Goal: Transaction & Acquisition: Purchase product/service

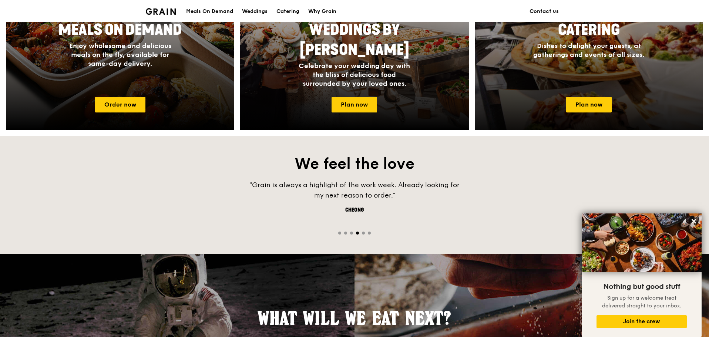
scroll to position [296, 0]
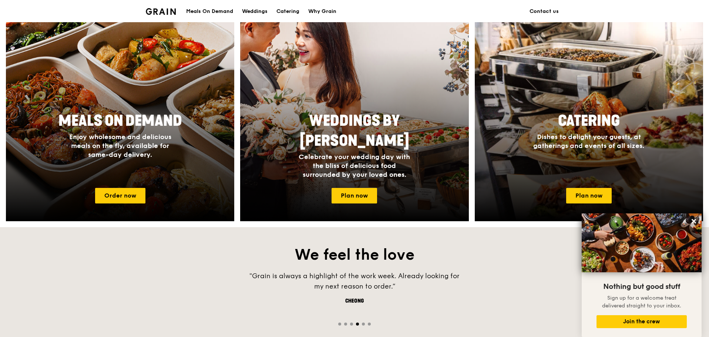
click at [363, 325] on span "Go to slide 5" at bounding box center [363, 324] width 3 height 3
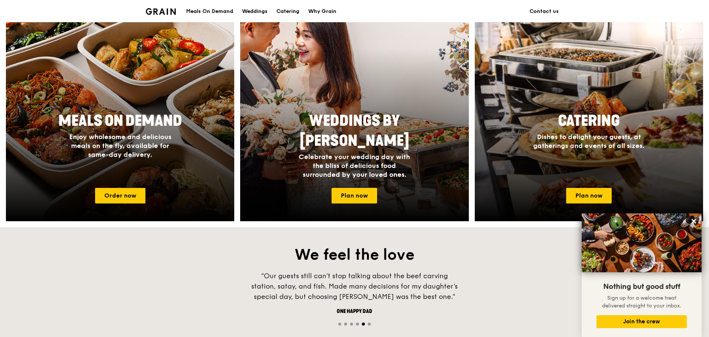
click at [367, 324] on div at bounding box center [354, 323] width 709 height 7
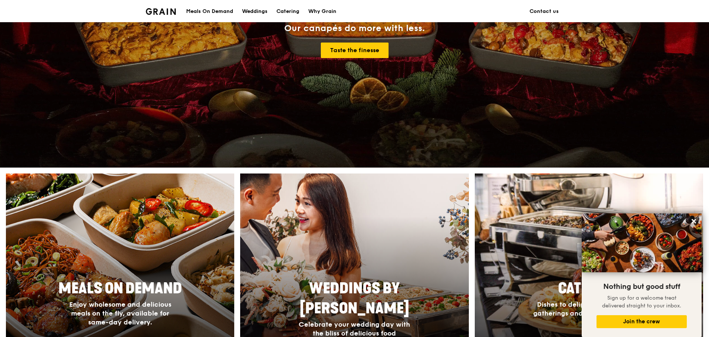
scroll to position [74, 0]
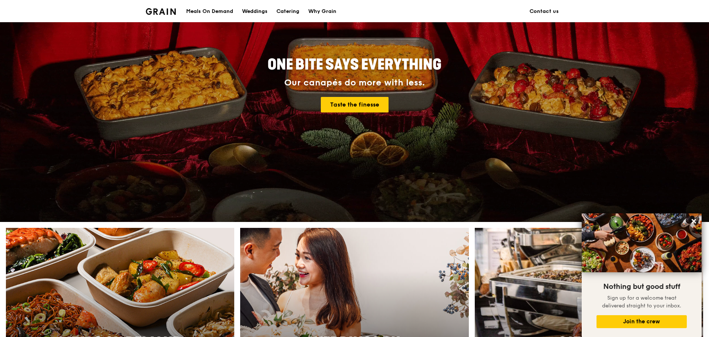
click at [218, 9] on div "Meals On Demand" at bounding box center [209, 11] width 47 height 22
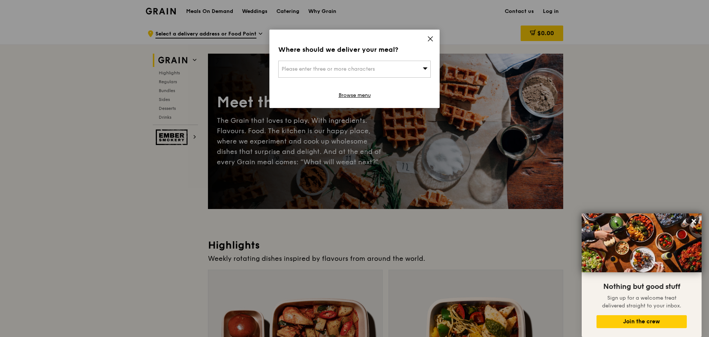
click at [429, 39] on icon at bounding box center [430, 39] width 7 height 7
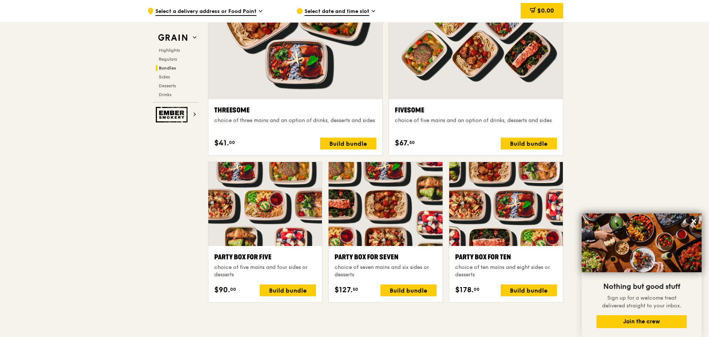
scroll to position [1369, 0]
